Goal: Task Accomplishment & Management: Use online tool/utility

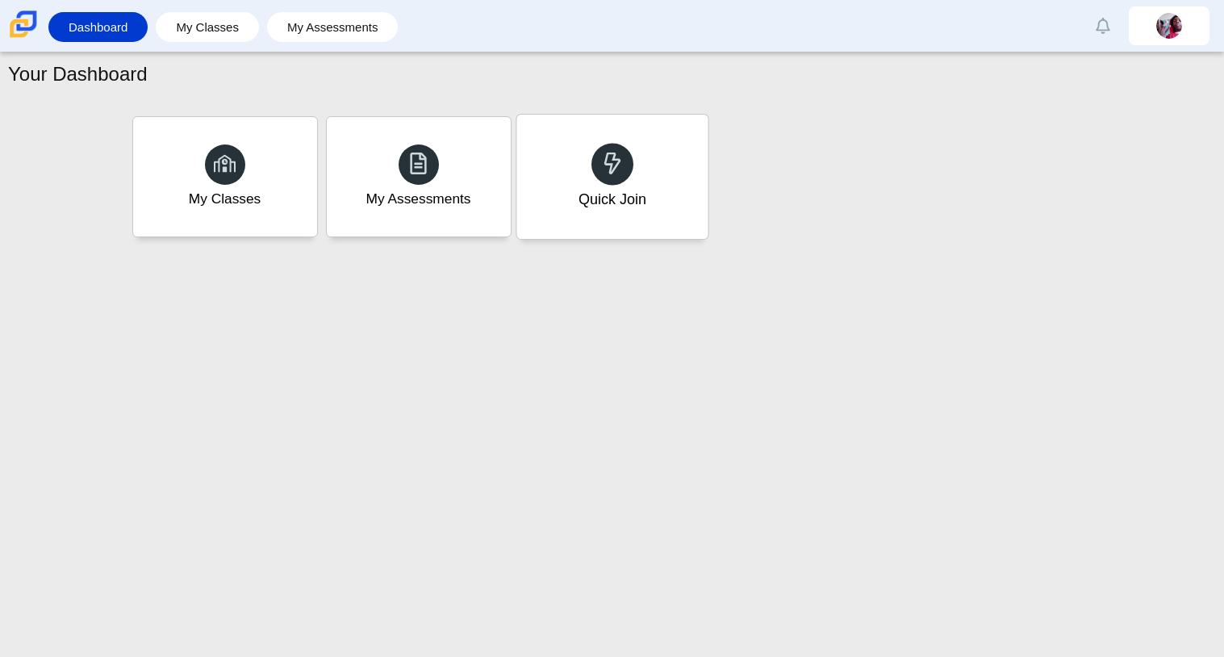
click at [655, 156] on div "Quick Join" at bounding box center [611, 177] width 191 height 124
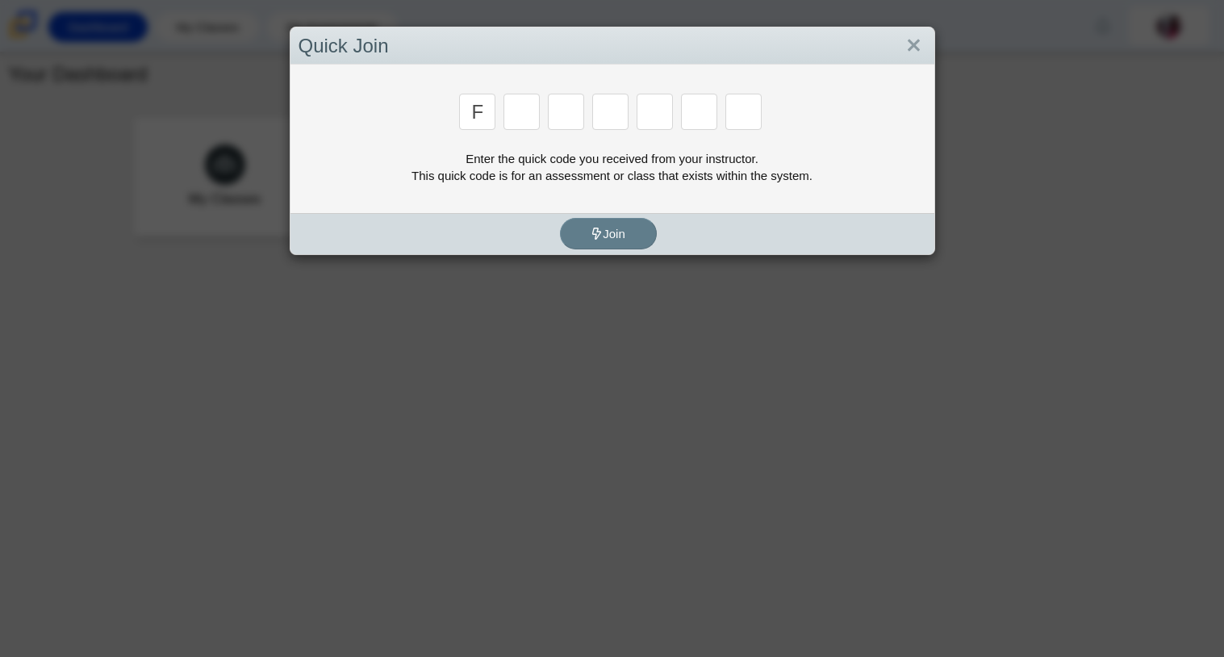
type input "f"
type input "7"
type input "m"
type input "c"
type input "h"
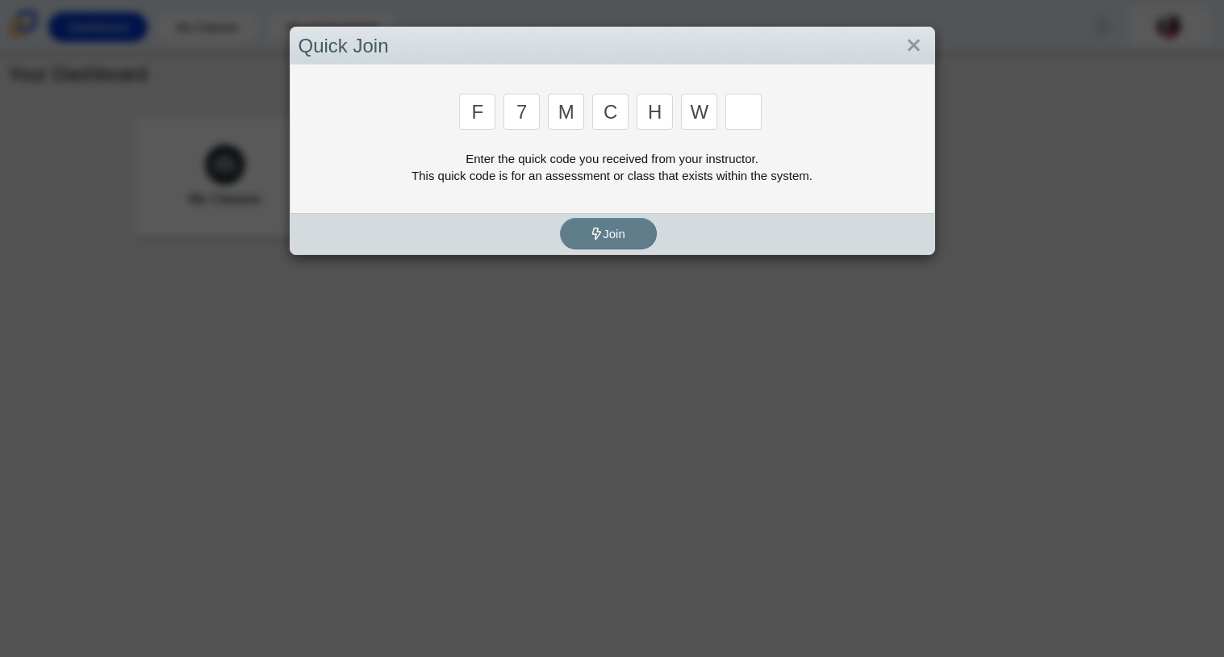
type input "w"
type input "k"
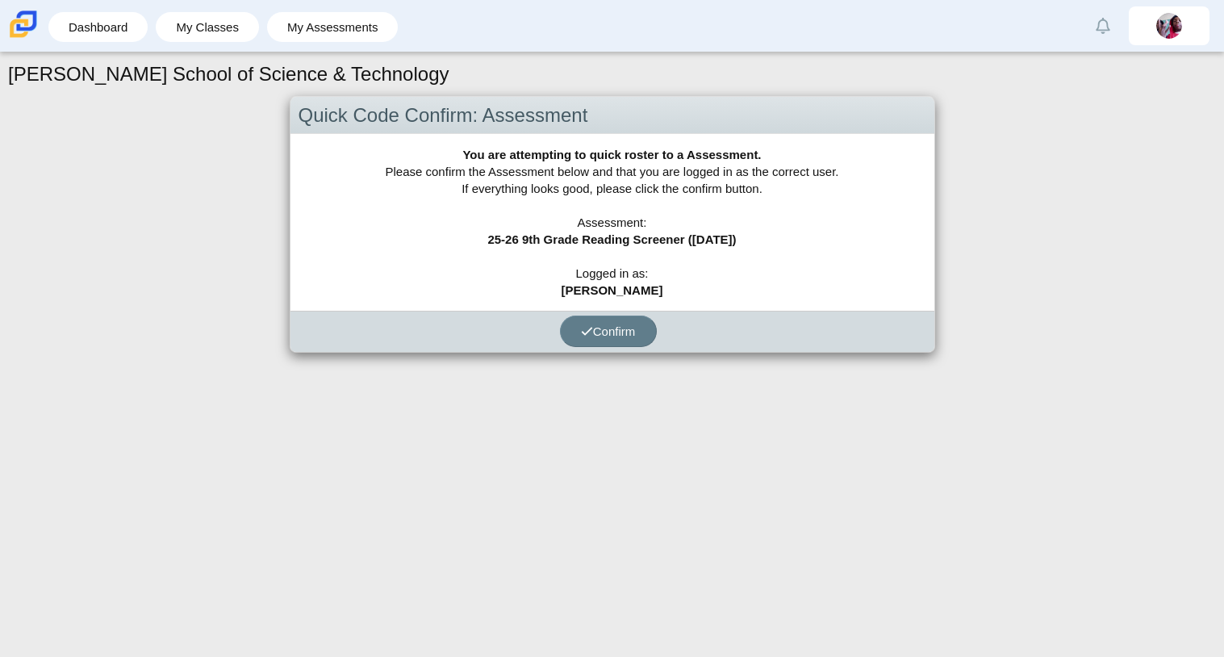
click at [487, 311] on div "Confirm" at bounding box center [608, 331] width 636 height 41
click at [587, 344] on button "Confirm" at bounding box center [608, 330] width 97 height 31
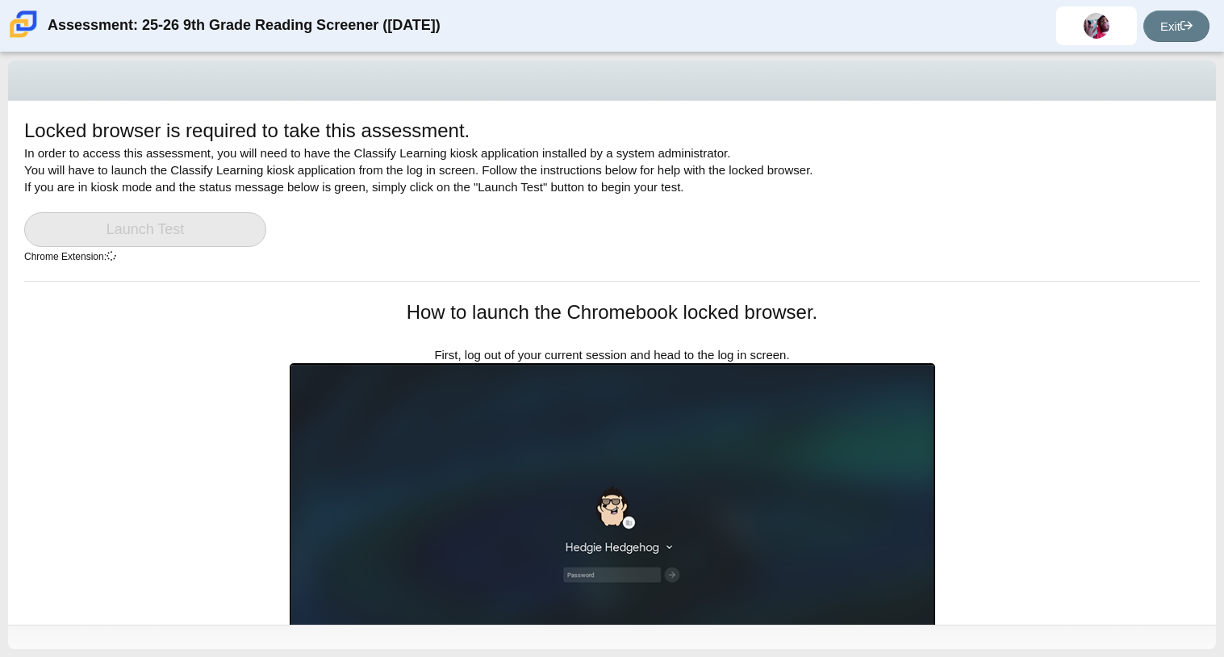
click at [689, 452] on img at bounding box center [612, 545] width 645 height 365
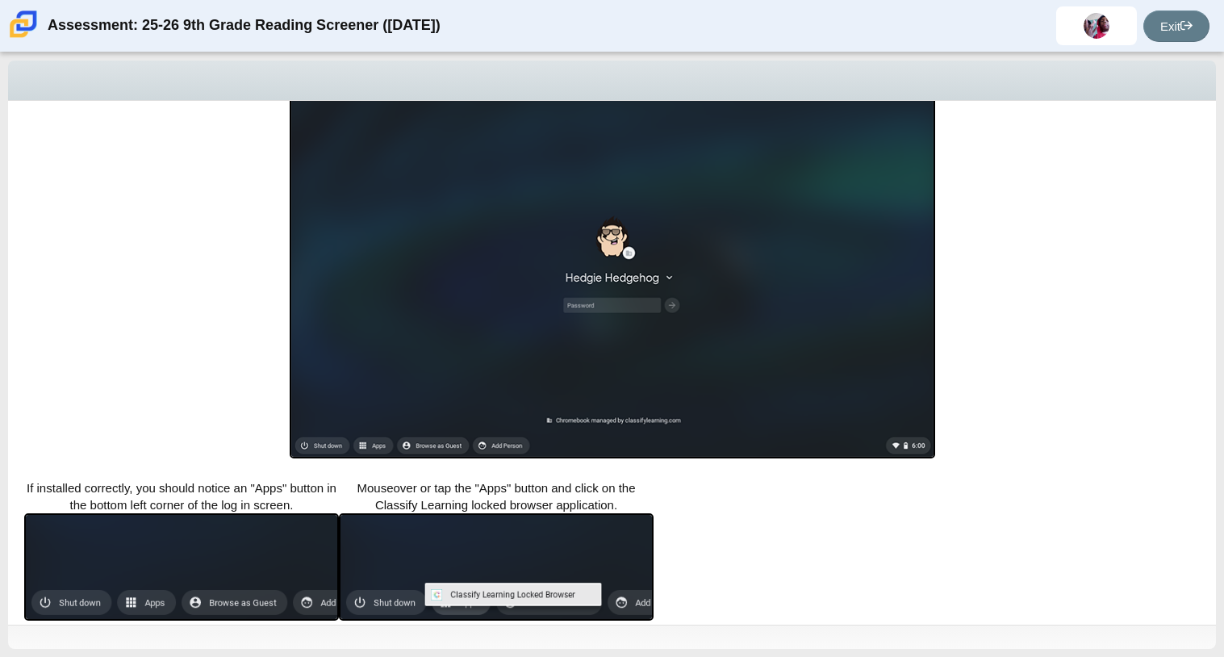
scroll to position [286, 0]
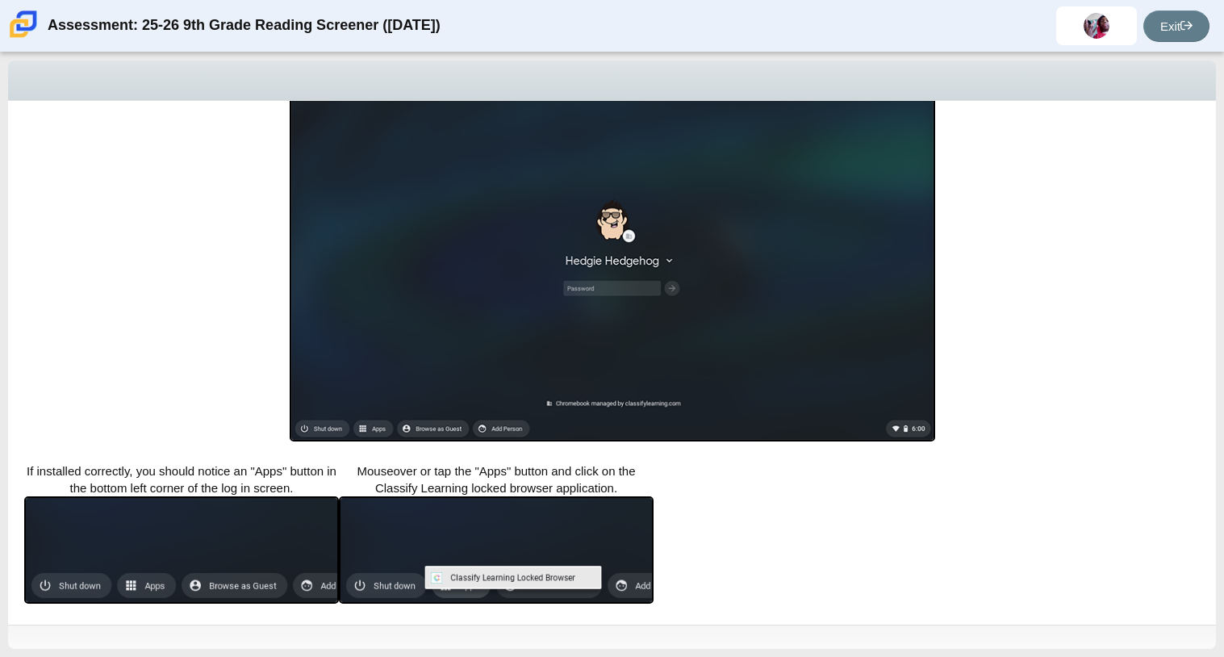
click at [515, 588] on img at bounding box center [496, 549] width 315 height 107
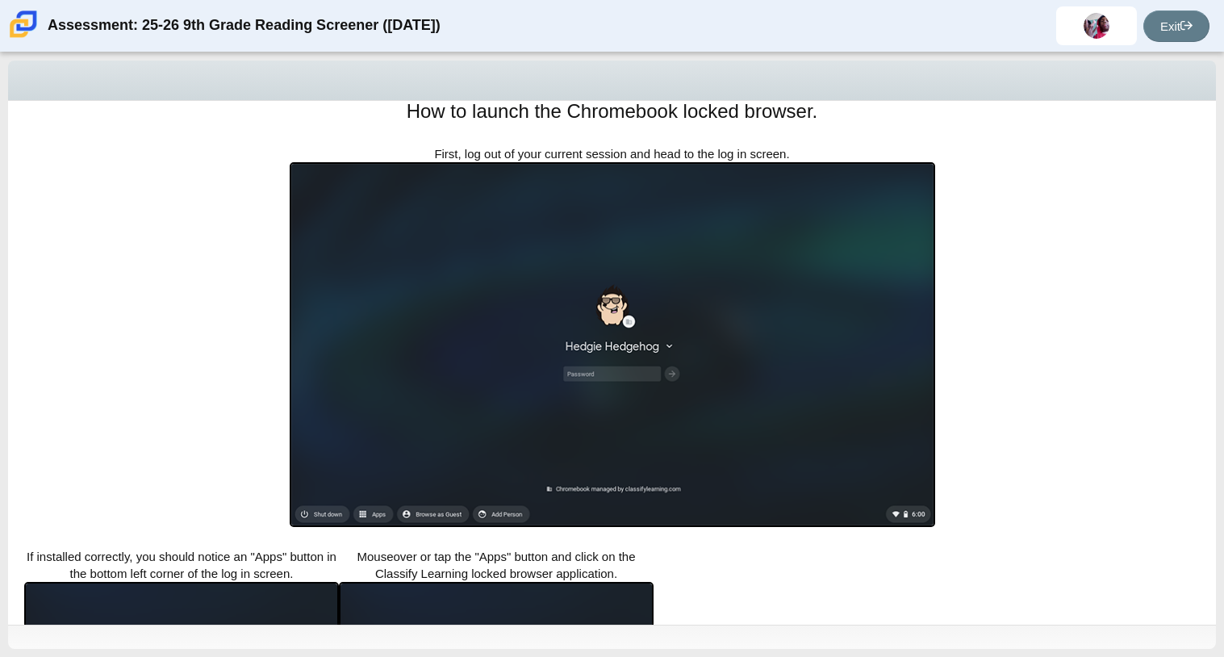
scroll to position [0, 0]
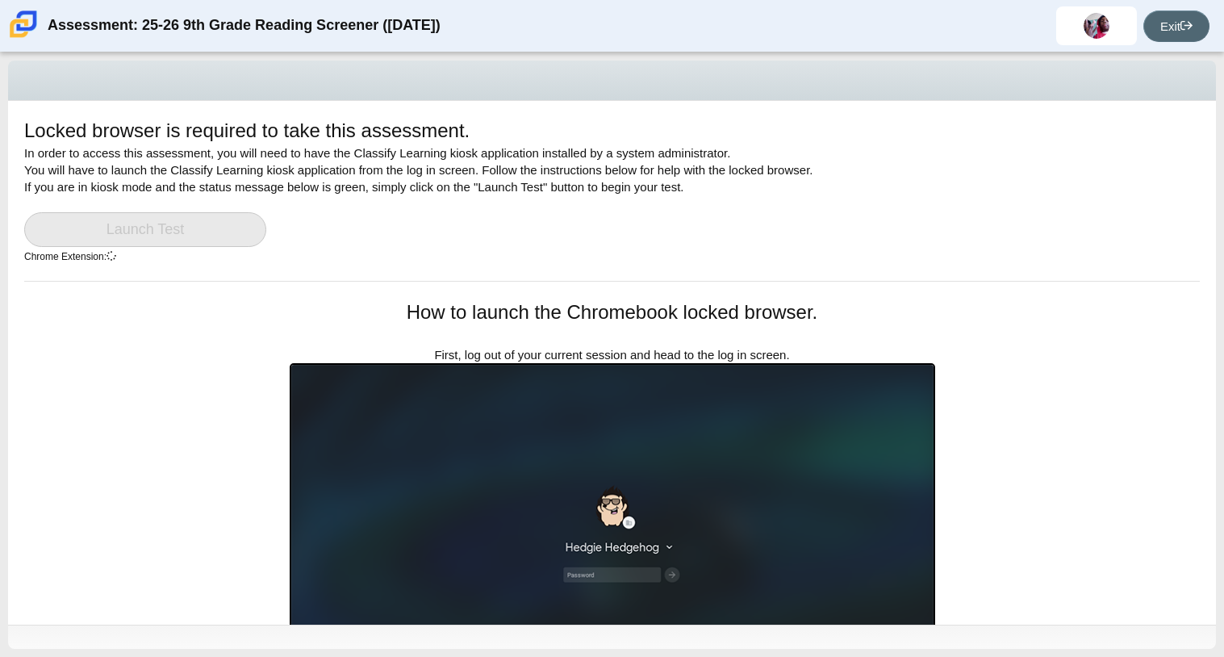
click at [1169, 21] on link "Exit" at bounding box center [1176, 25] width 66 height 31
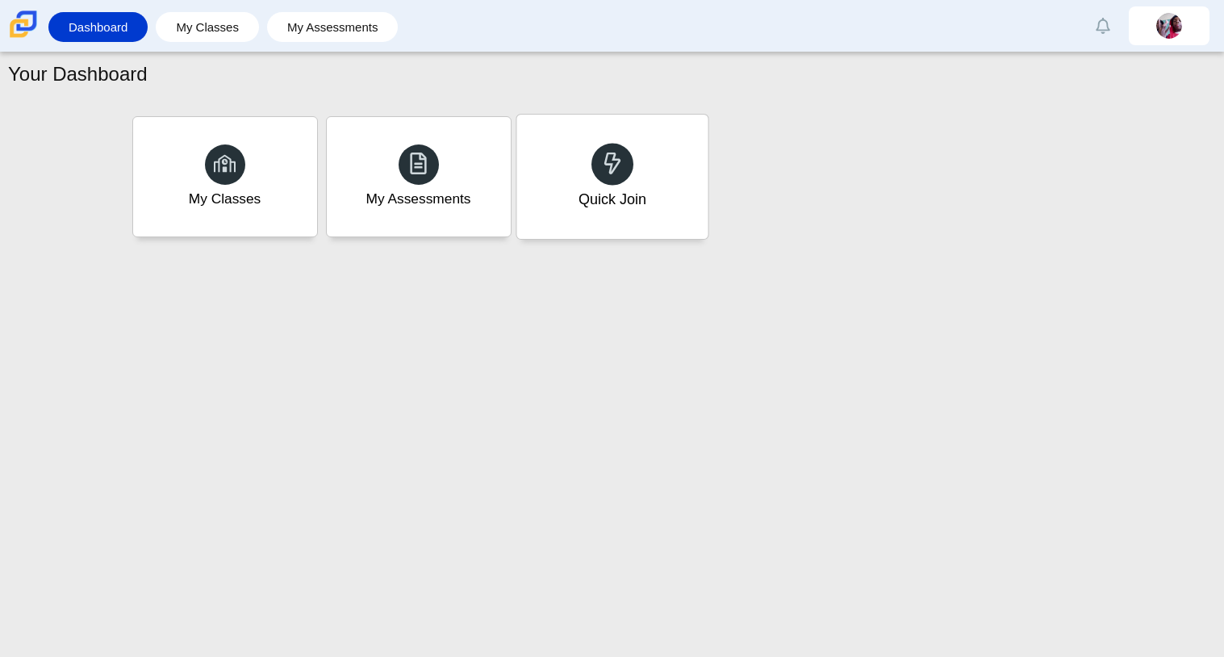
click at [619, 220] on div "Quick Join" at bounding box center [611, 177] width 191 height 124
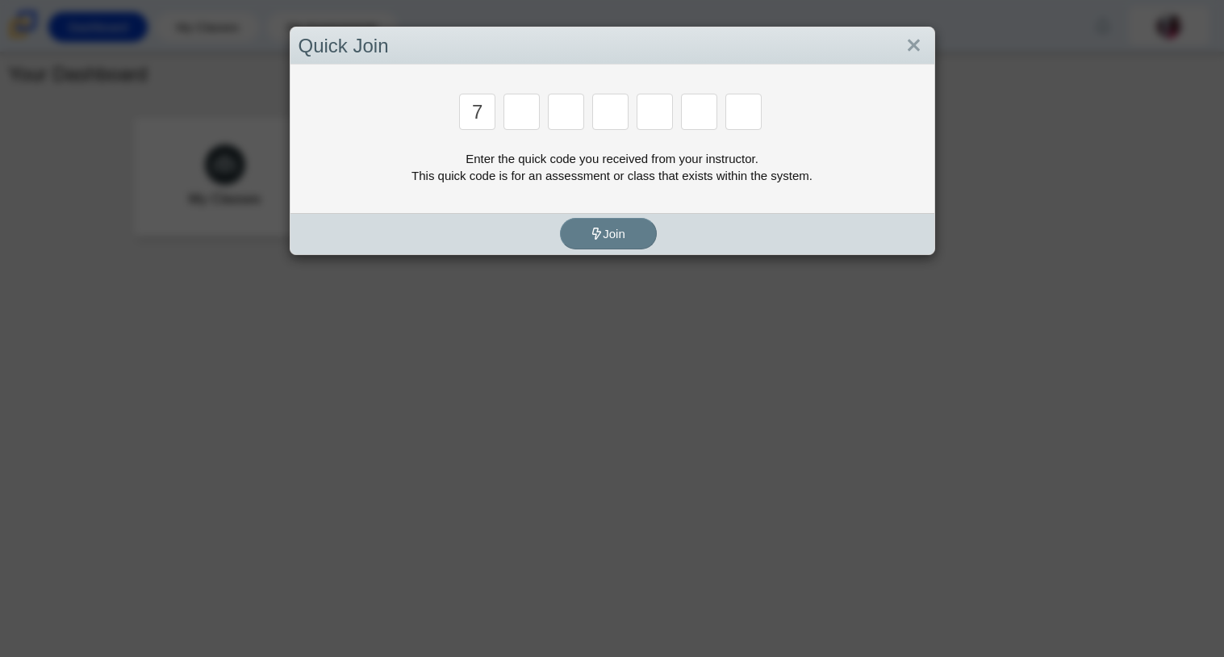
type input "7"
type input "f"
type input "7"
type input "m"
type input "c"
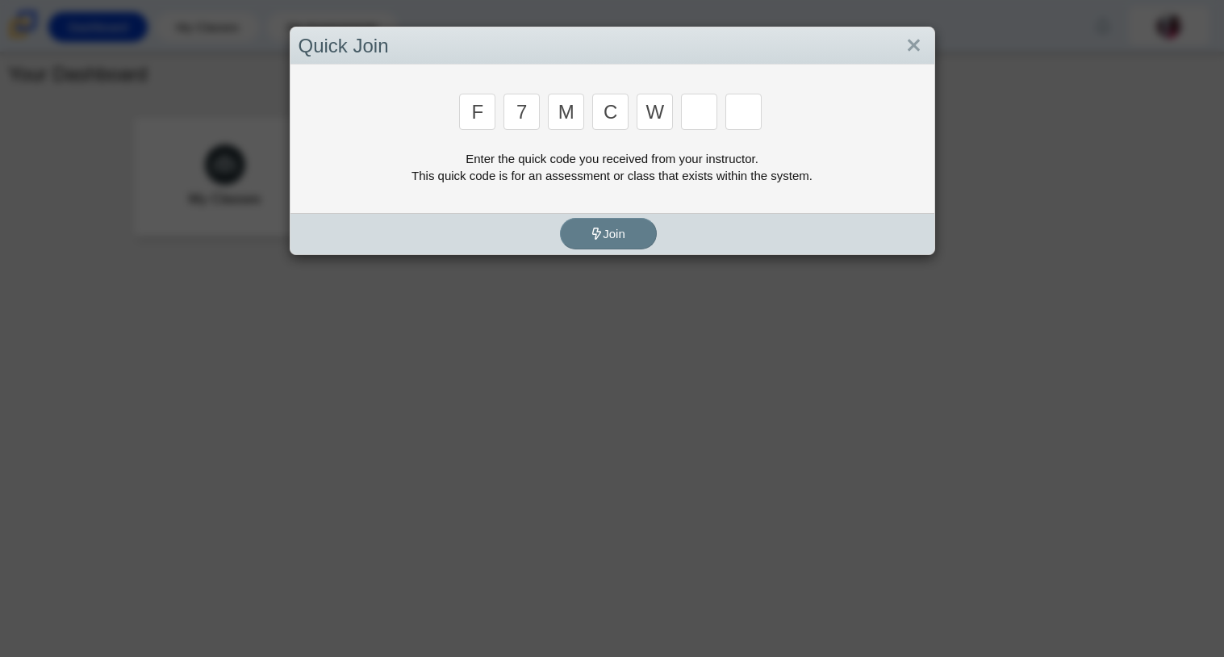
type input "w"
type input "h"
type input "w"
type input "k"
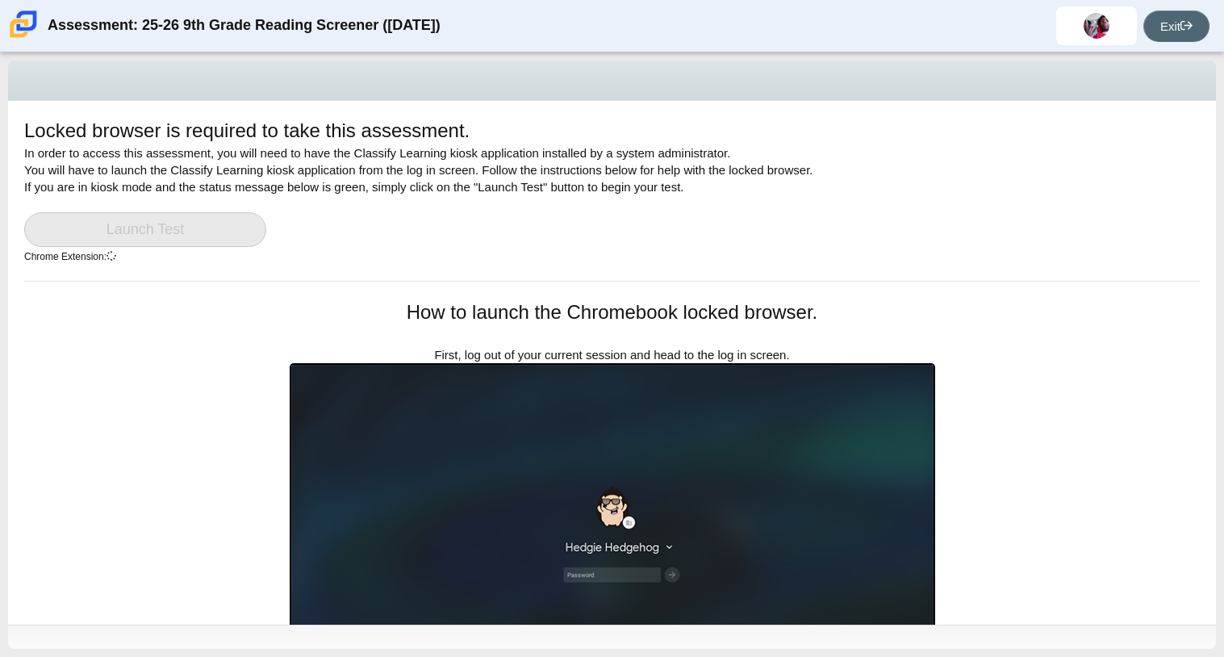
click at [1196, 30] on link "Exit" at bounding box center [1176, 25] width 66 height 31
